Goal: Find specific page/section: Find specific page/section

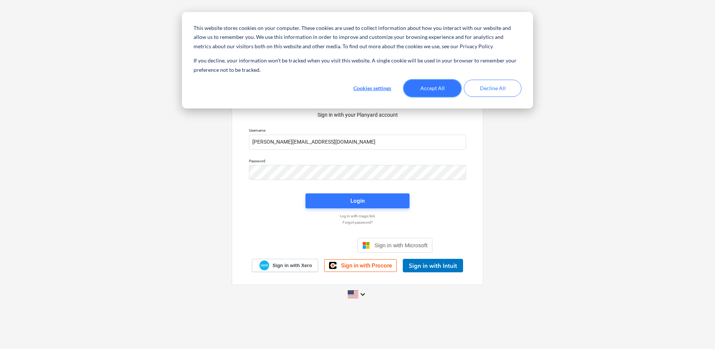
click at [427, 96] on button "Accept All" at bounding box center [433, 88] width 58 height 17
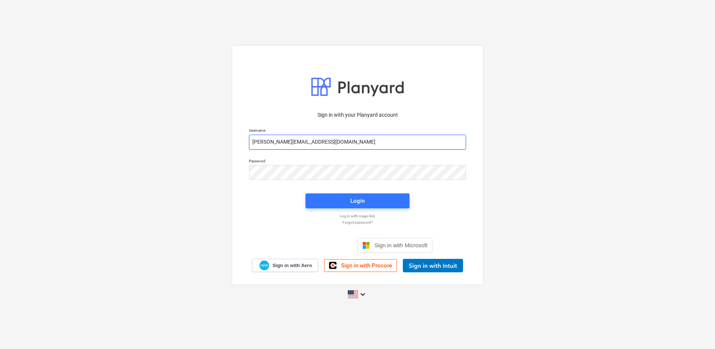
drag, startPoint x: 322, startPoint y: 130, endPoint x: 325, endPoint y: 136, distance: 6.4
click at [322, 130] on p "Username" at bounding box center [357, 131] width 217 height 6
click at [327, 136] on input "[PERSON_NAME][EMAIL_ADDRESS][DOMAIN_NAME]" at bounding box center [357, 142] width 217 height 15
click at [359, 136] on input "[PERSON_NAME][EMAIL_ADDRESS][DOMAIN_NAME]" at bounding box center [357, 142] width 217 height 15
drag, startPoint x: 361, startPoint y: 138, endPoint x: 177, endPoint y: 135, distance: 184.6
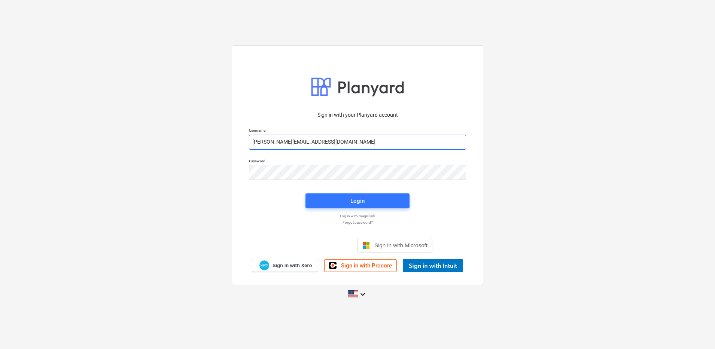
click at [177, 135] on div "Sign in with your Planyard account Username [PERSON_NAME][EMAIL_ADDRESS][DOMAIN…" at bounding box center [357, 174] width 715 height 270
paste input "aigars.tilgalis"
type input "[EMAIL_ADDRESS][DOMAIN_NAME]"
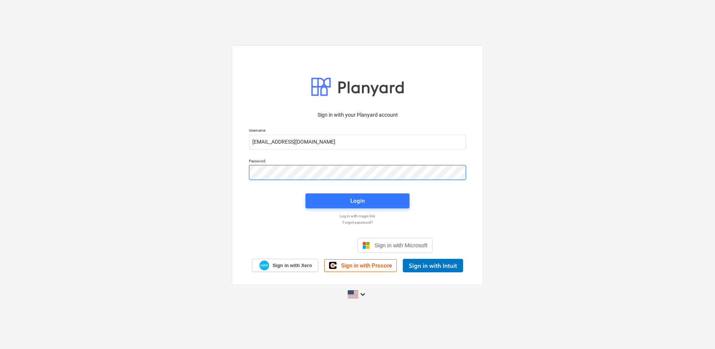
click at [179, 173] on div "Sign in with your Planyard account Username [EMAIL_ADDRESS][DOMAIN_NAME] Passwo…" at bounding box center [357, 174] width 715 height 270
click at [510, 210] on div "Sign in with your Planyard account Username [EMAIL_ADDRESS][DOMAIN_NAME] Passwo…" at bounding box center [357, 174] width 715 height 270
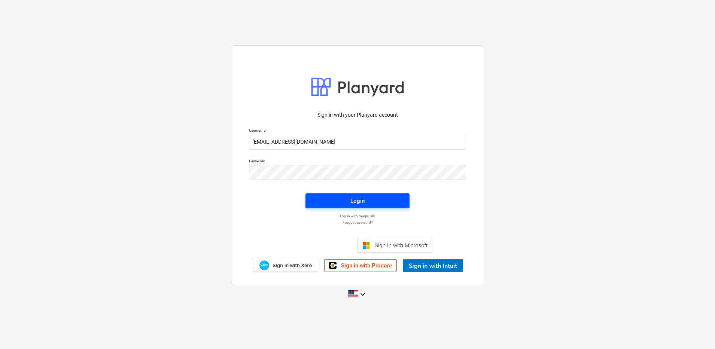
click at [360, 201] on div "Login" at bounding box center [357, 201] width 14 height 10
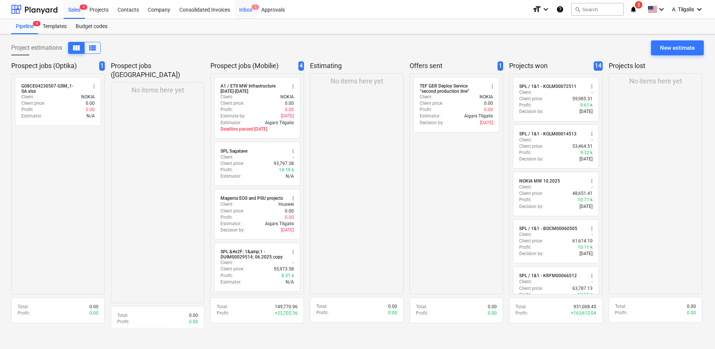
drag, startPoint x: 69, startPoint y: 14, endPoint x: 236, endPoint y: 9, distance: 167.1
click at [69, 14] on div "Sales 4" at bounding box center [74, 9] width 21 height 19
click at [250, 7] on div "Inbox 1" at bounding box center [246, 9] width 22 height 19
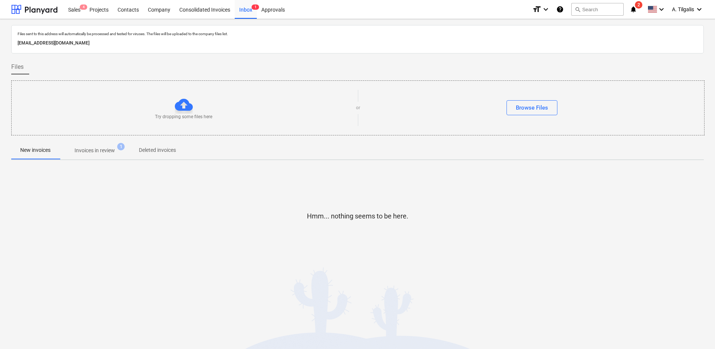
click at [104, 154] on p "Invoices in review" at bounding box center [95, 151] width 40 height 8
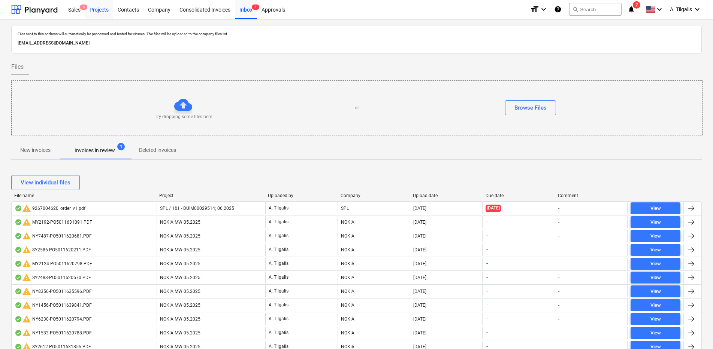
click at [104, 9] on div "Projects" at bounding box center [99, 9] width 28 height 19
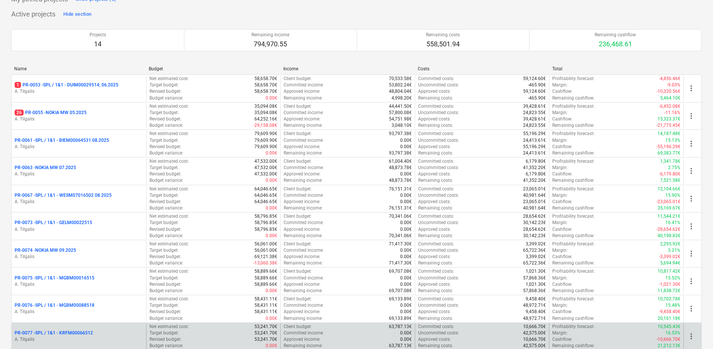
scroll to position [94, 0]
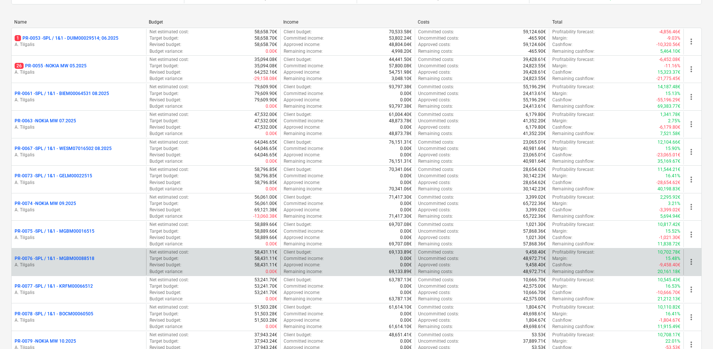
click at [111, 263] on p "A. Tilgalis" at bounding box center [79, 265] width 128 height 6
